Goal: Communication & Community: Answer question/provide support

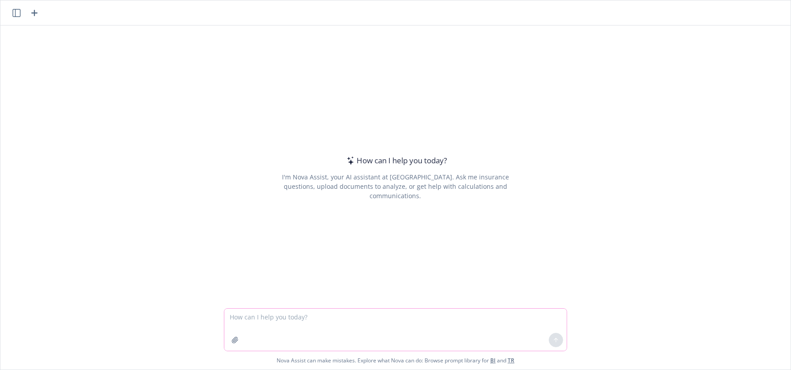
click at [383, 317] on textarea at bounding box center [395, 329] width 342 height 42
type textarea "As an expert sales benefits consultant, respond to this web form for iimforatoi…"
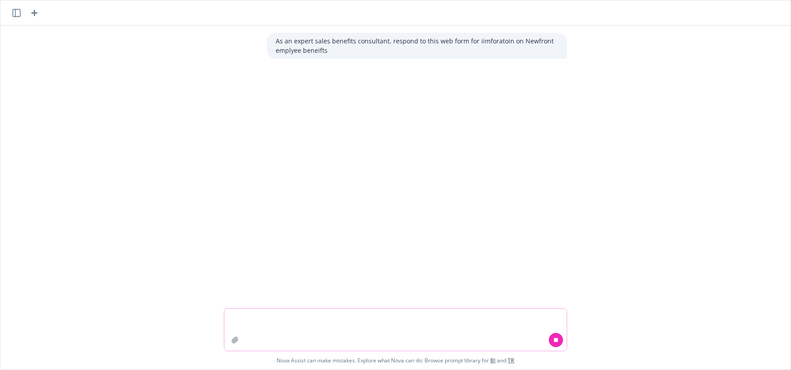
paste textarea "I called a few minutes ago and left a voicemail but wanted to follow up with th…"
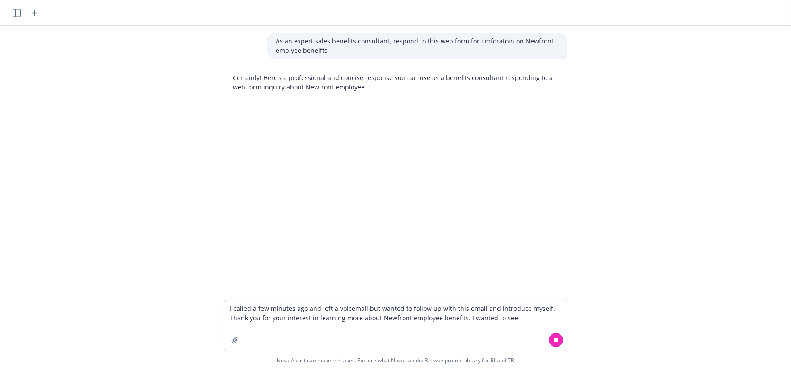
type textarea "I called a few minutes ago and left a voicemail but wanted to follow up with th…"
click at [555, 340] on icon at bounding box center [556, 340] width 6 height 6
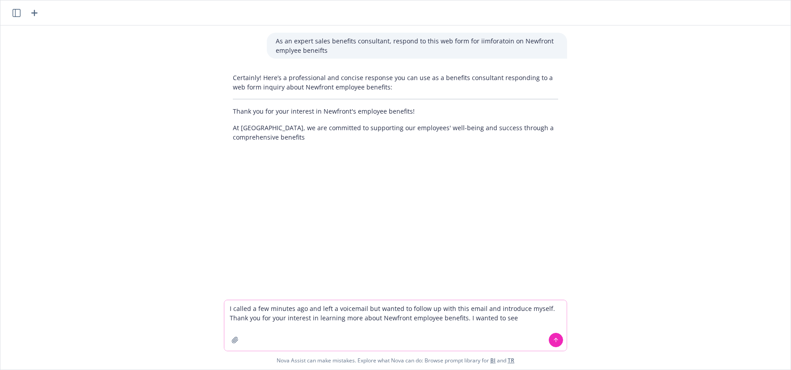
click at [553, 340] on icon at bounding box center [556, 340] width 6 height 6
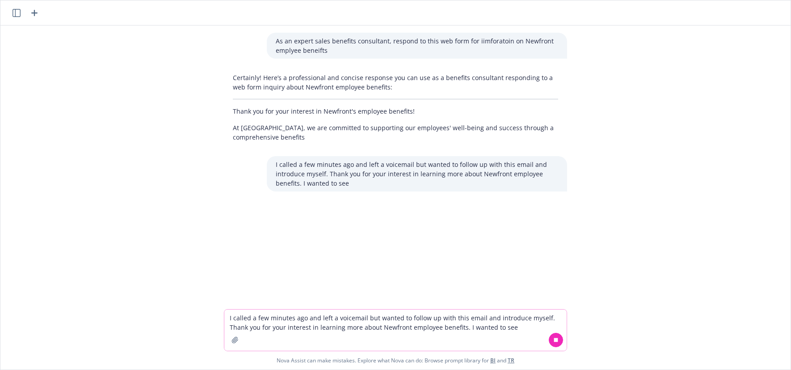
click at [393, 332] on textarea "I called a few minutes ago and left a voicemail but wanted to follow up with th…" at bounding box center [395, 329] width 342 height 41
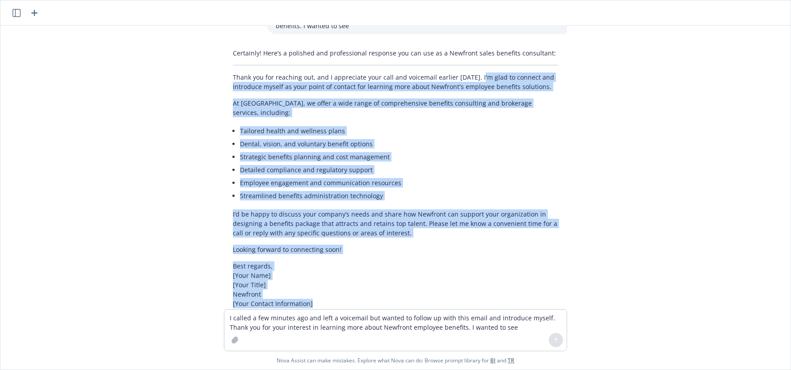
scroll to position [170, 0]
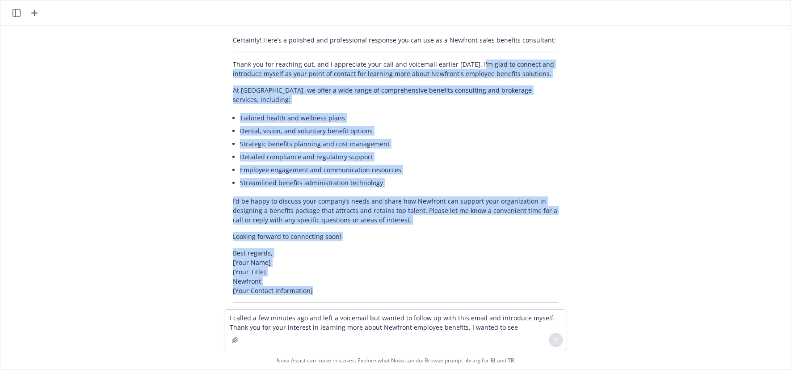
drag, startPoint x: 467, startPoint y: 214, endPoint x: 457, endPoint y: 278, distance: 64.3
click at [457, 278] on div "Certainly! Here’s a polished and professional response you can use as a Newfron…" at bounding box center [395, 177] width 343 height 291
copy div "m glad to connect and introduce myself as your point of contact for learning mo…"
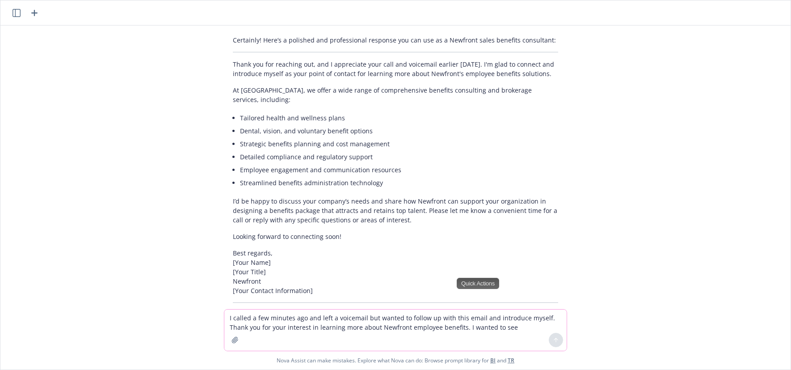
click at [313, 331] on textarea "I called a few minutes ago and left a voicemail but wanted to follow up with th…" at bounding box center [395, 329] width 342 height 41
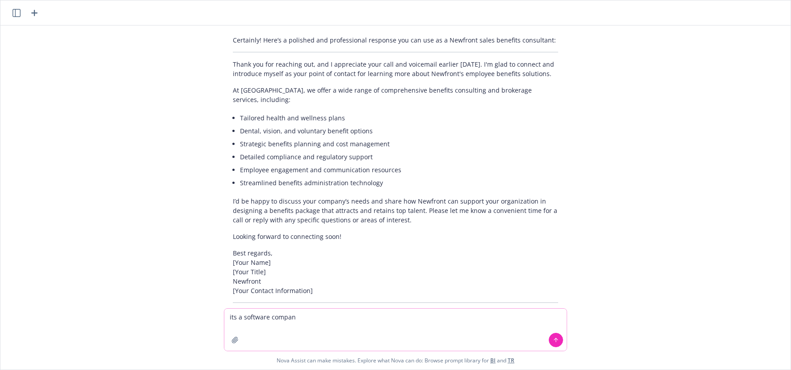
type textarea "its a software company"
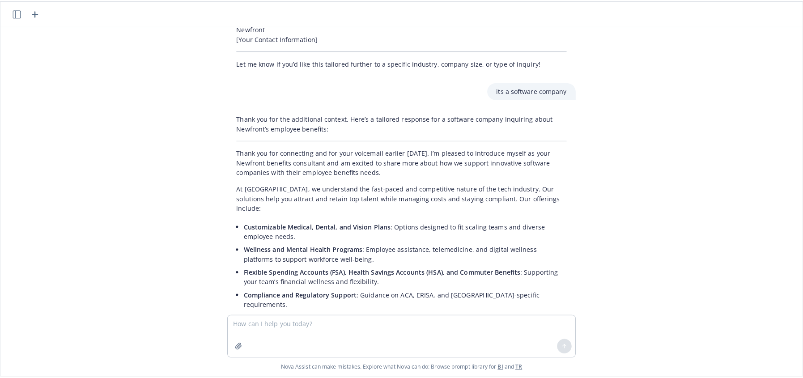
scroll to position [590, 0]
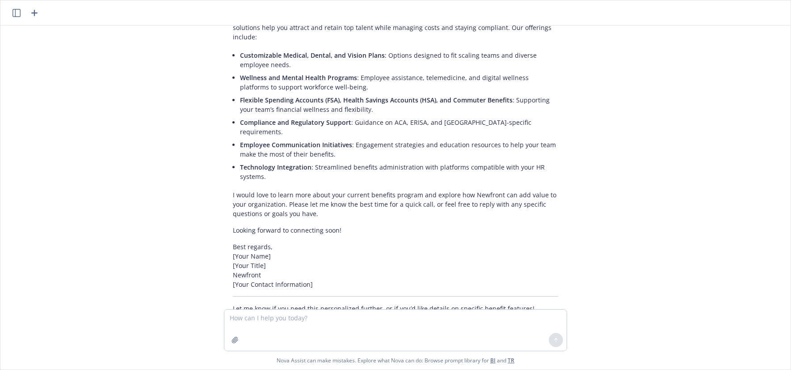
drag, startPoint x: 146, startPoint y: 192, endPoint x: 157, endPoint y: 187, distance: 12.2
click at [147, 192] on div "As an expert sales benefits consultant, respond to this web form for iimforatoi…" at bounding box center [395, 166] width 790 height 283
click at [340, 190] on p "I would love to learn more about your current benefits program and explore how …" at bounding box center [395, 204] width 325 height 28
click at [319, 340] on textarea at bounding box center [395, 329] width 342 height 41
click at [228, 340] on button "button" at bounding box center [235, 340] width 14 height 14
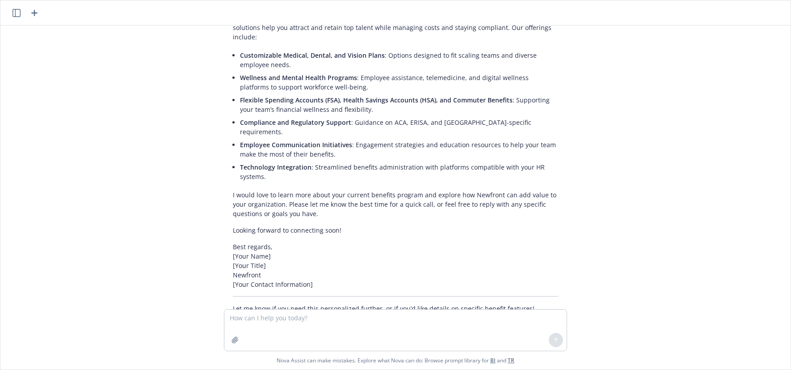
click at [157, 112] on div "As an expert sales benefits consultant, respond to this web form for iimforatoi…" at bounding box center [395, 166] width 790 height 283
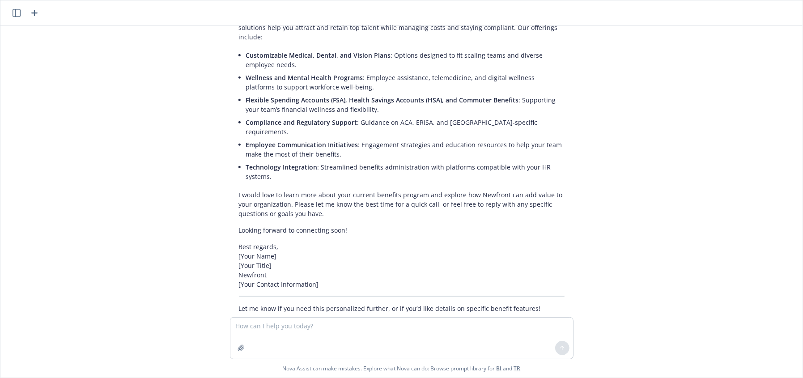
scroll to position [582, 0]
